Goal: Information Seeking & Learning: Learn about a topic

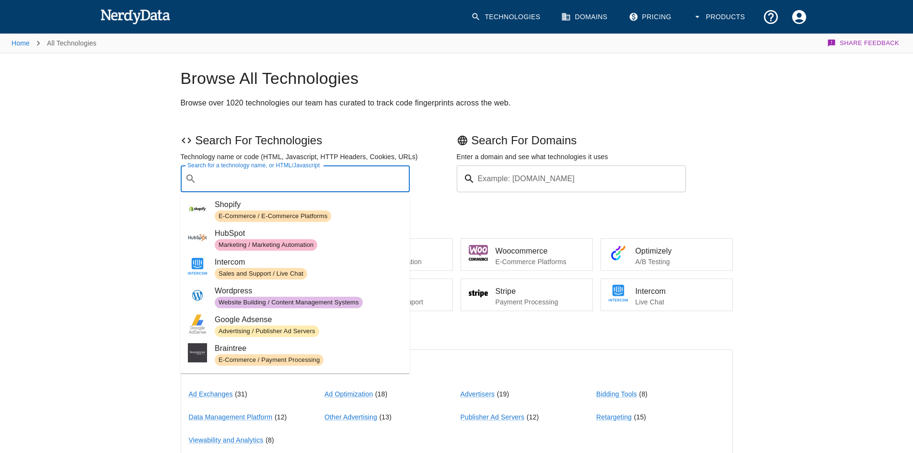
click at [322, 176] on input "Search for a technology name, or HTML/Javascript" at bounding box center [303, 179] width 206 height 18
paste input "[URL][DOMAIN_NAME]"
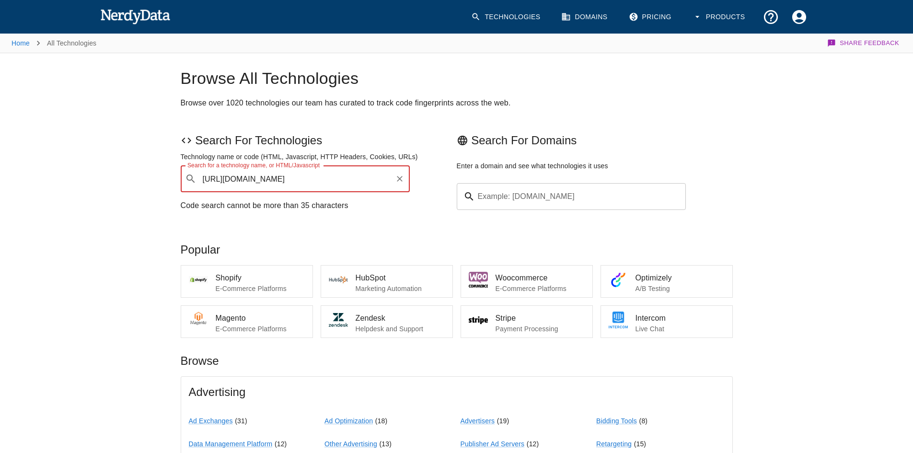
drag, startPoint x: 225, startPoint y: 177, endPoint x: 90, endPoint y: 178, distance: 135.6
drag, startPoint x: 235, startPoint y: 179, endPoint x: 0, endPoint y: 163, distance: 235.7
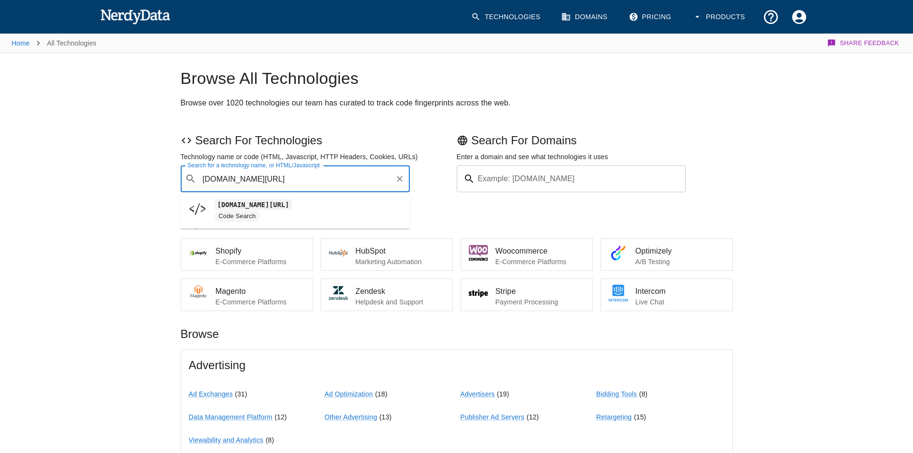
click at [259, 211] on span "Code Search" at bounding box center [308, 215] width 187 height 11
type input "[DOMAIN_NAME][URL]"
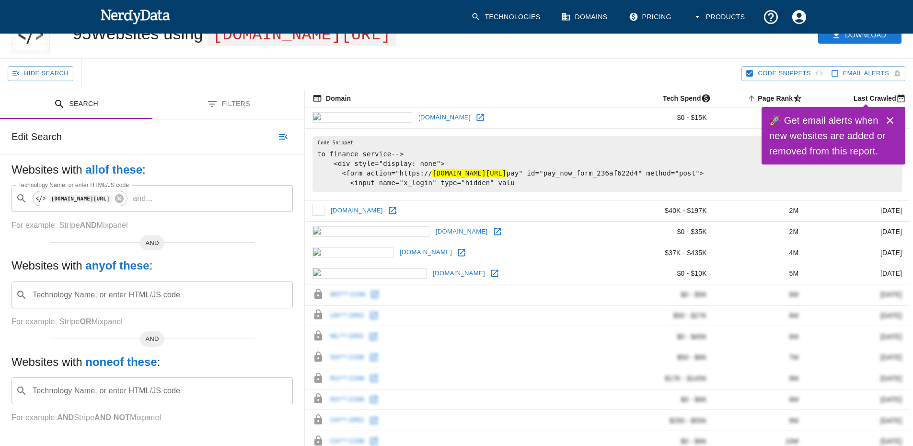
scroll to position [48, 0]
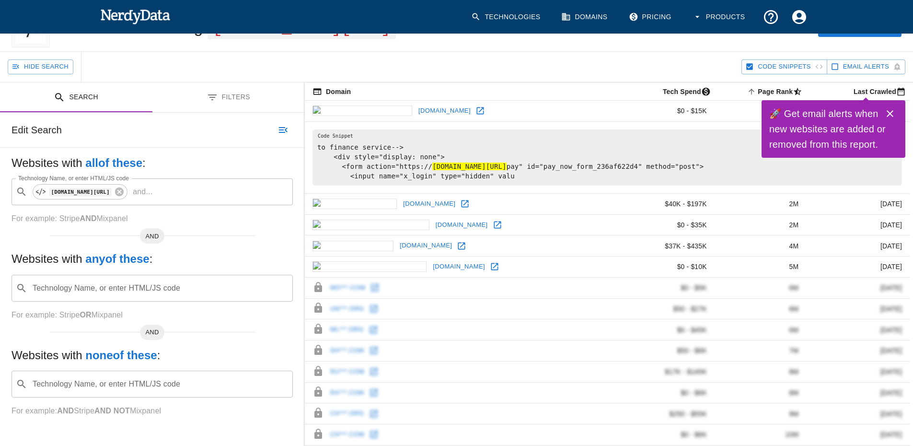
click at [130, 20] on img at bounding box center [135, 16] width 70 height 19
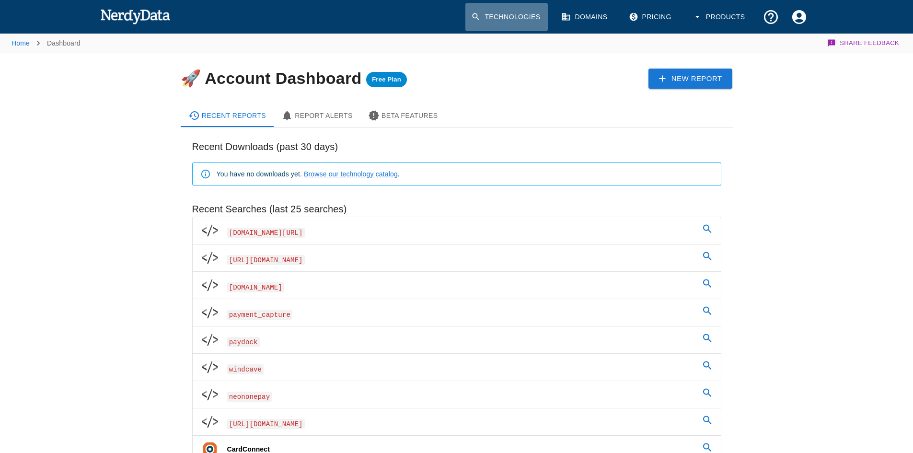
click at [511, 18] on link "Technologies" at bounding box center [506, 17] width 82 height 28
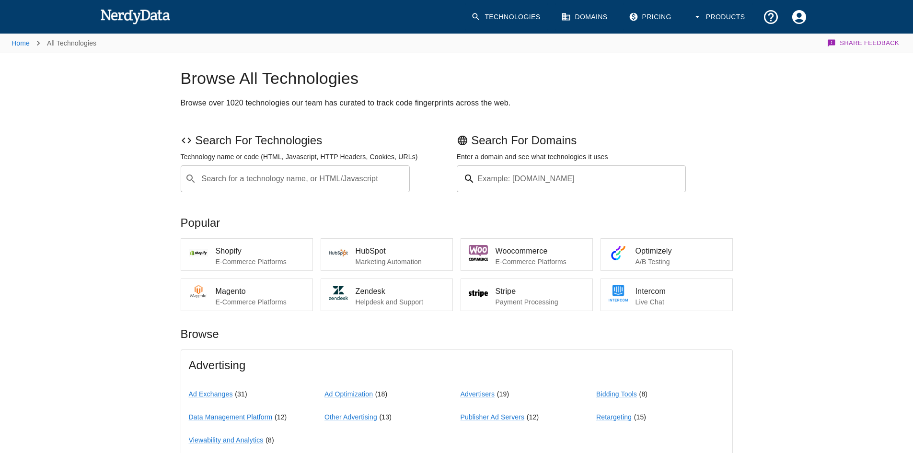
click at [252, 185] on input "Search for a technology name, or HTML/Javascript" at bounding box center [303, 179] width 206 height 18
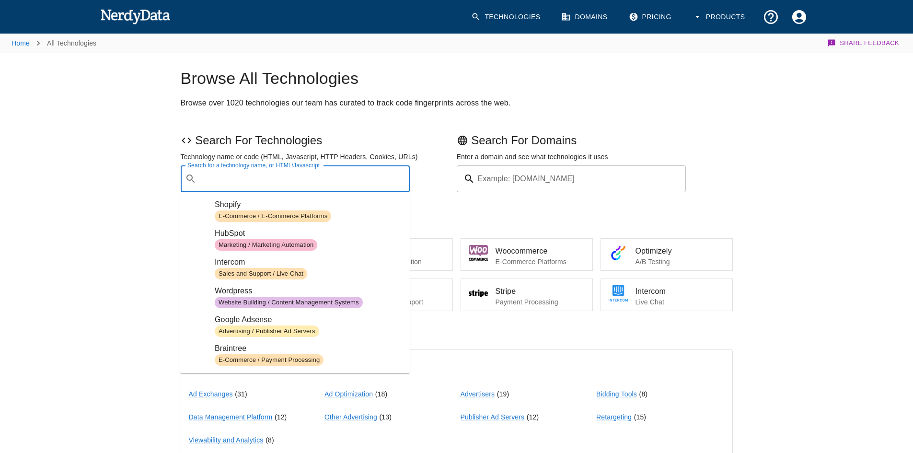
click at [252, 185] on input "Search for a technology name, or HTML/Javascript" at bounding box center [303, 179] width 206 height 18
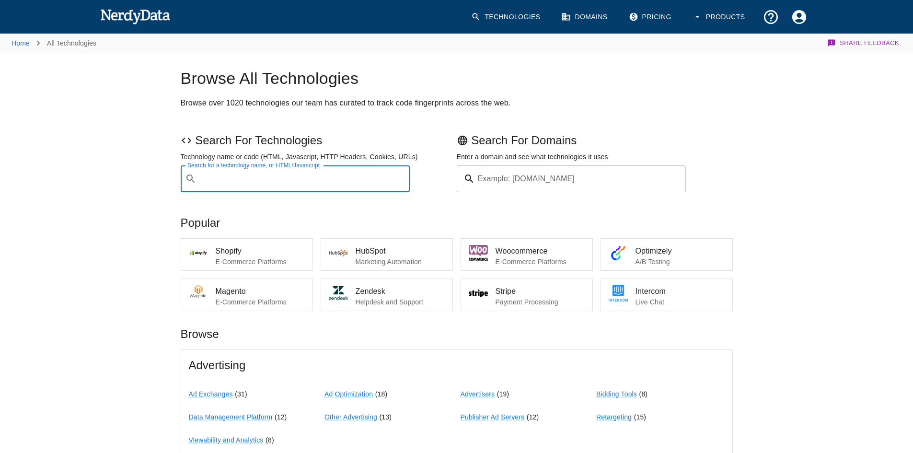
paste input "payment_method=epx"
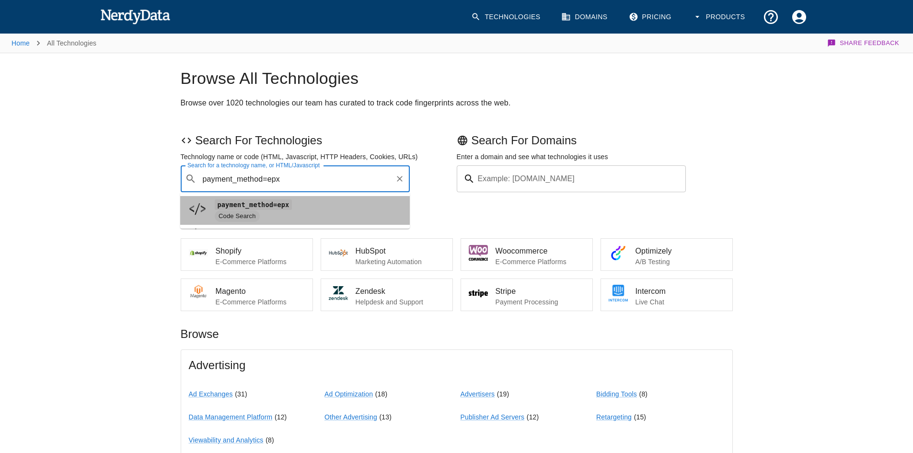
click at [249, 208] on code "payment_method=epx" at bounding box center [253, 204] width 77 height 10
type input "payment_method=epx"
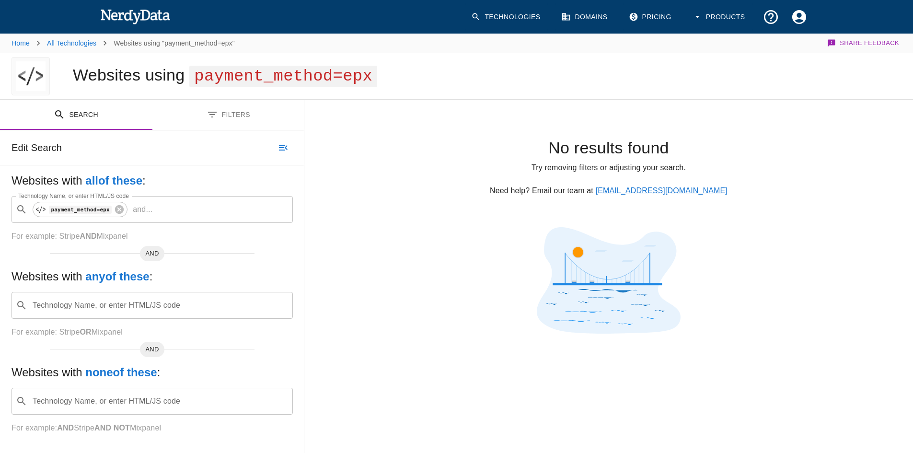
click at [111, 20] on img at bounding box center [135, 16] width 70 height 19
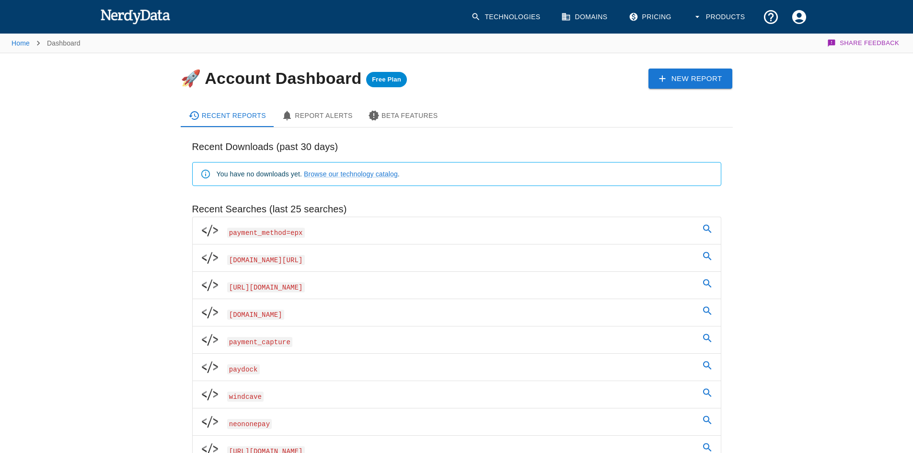
click at [524, 14] on link "Technologies" at bounding box center [506, 17] width 82 height 28
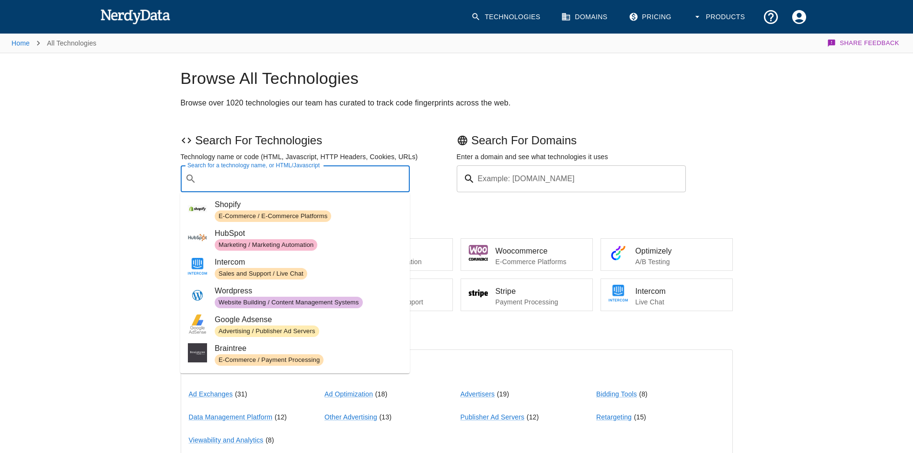
click at [232, 178] on input "Search for a technology name, or HTML/Javascript" at bounding box center [303, 179] width 206 height 18
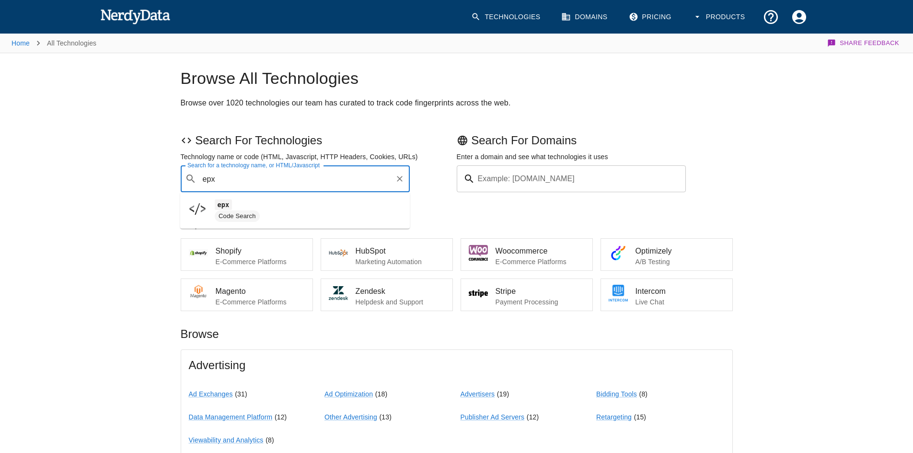
type input "epx"
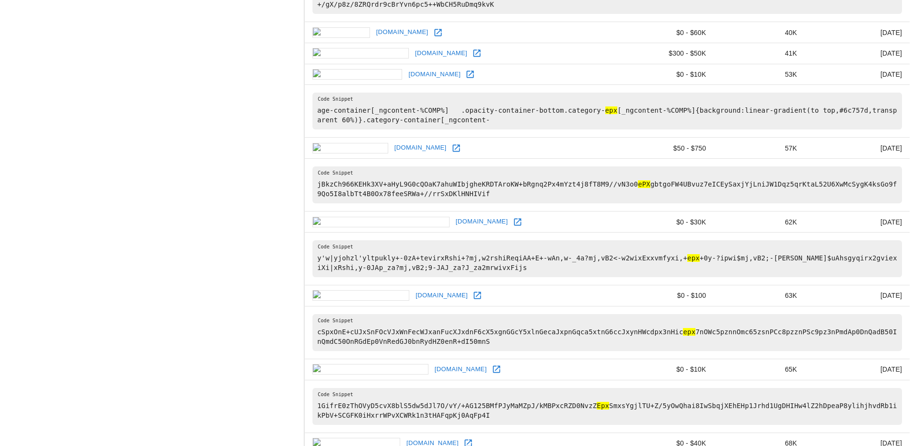
scroll to position [1108, 0]
